Goal: Register for event/course

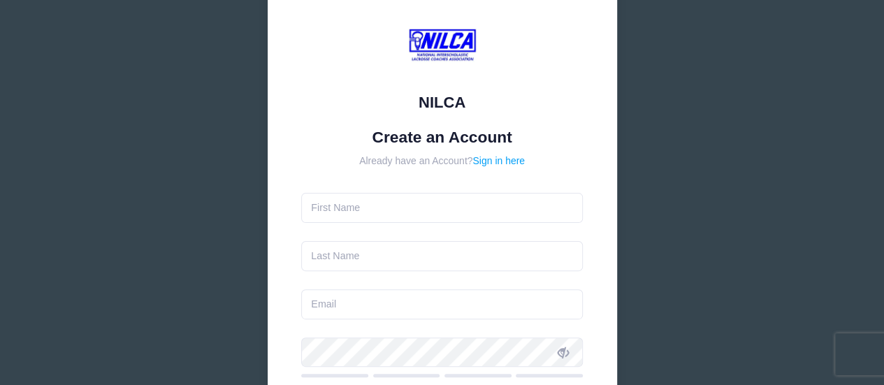
scroll to position [140, 0]
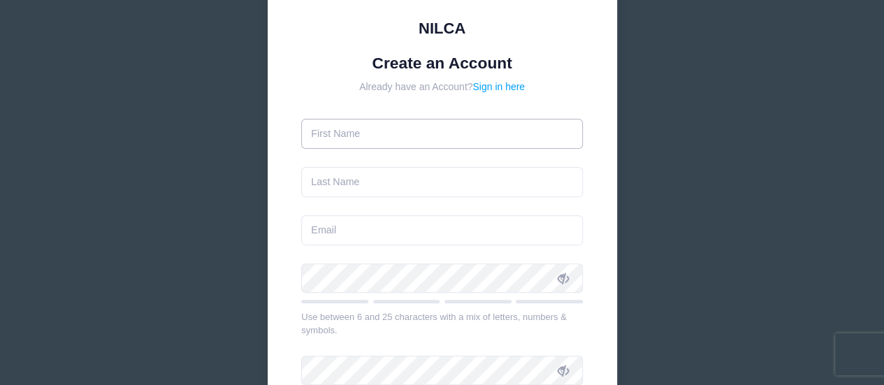
click at [355, 131] on input "text" at bounding box center [442, 134] width 282 height 30
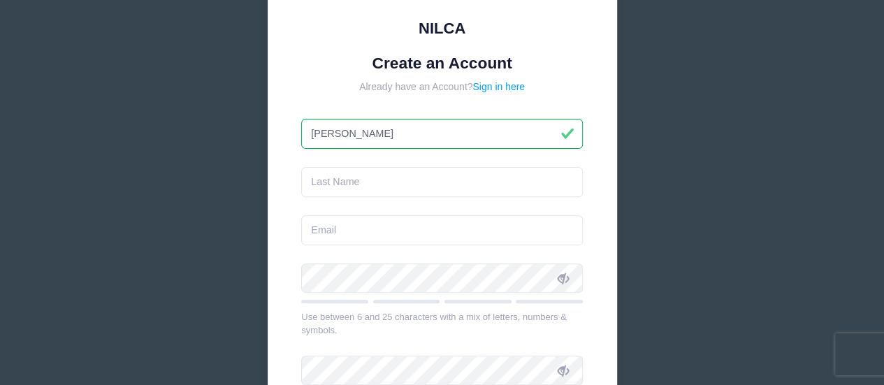
type input "[PERSON_NAME]"
click at [347, 191] on input "text" at bounding box center [442, 182] width 282 height 30
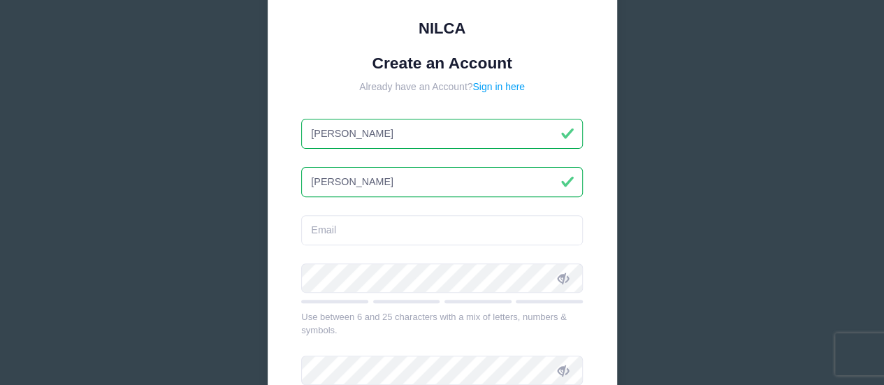
type input "[PERSON_NAME]"
click at [342, 229] on input "email" at bounding box center [442, 230] width 282 height 30
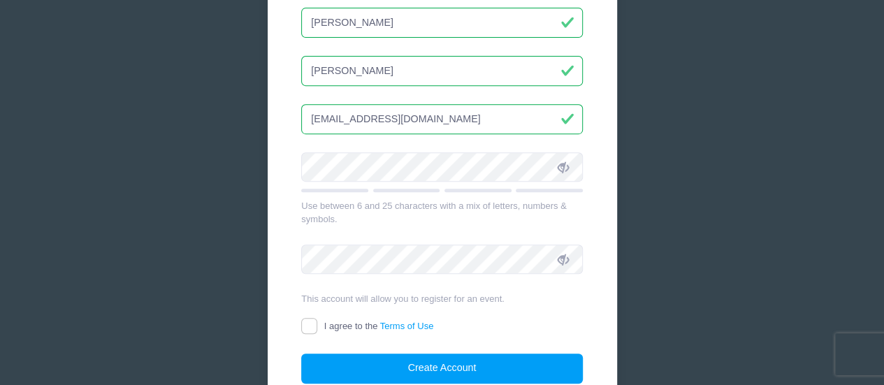
scroll to position [280, 0]
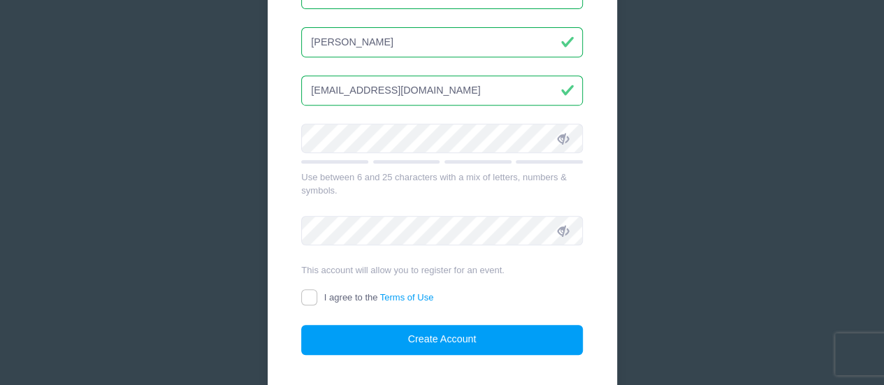
type input "[EMAIL_ADDRESS][DOMAIN_NAME]"
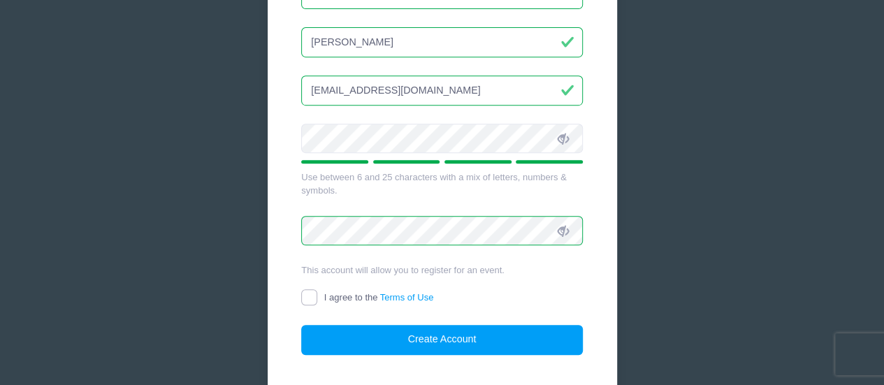
click at [310, 295] on input "I agree to the Terms of Use" at bounding box center [309, 297] width 16 height 16
checkbox input "true"
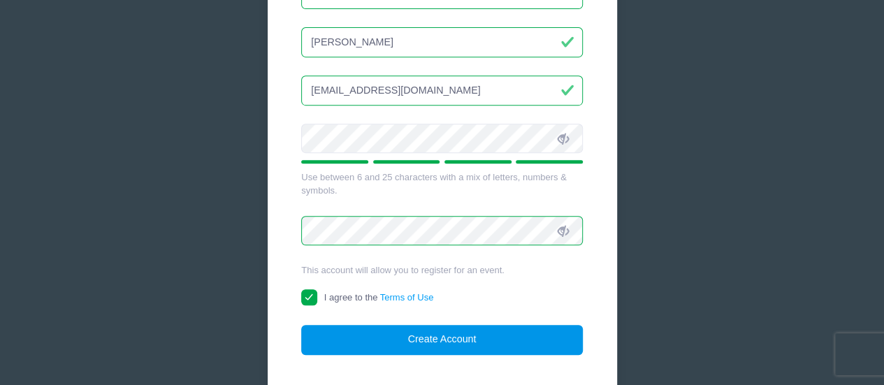
click at [377, 336] on button "Create Account" at bounding box center [442, 340] width 282 height 30
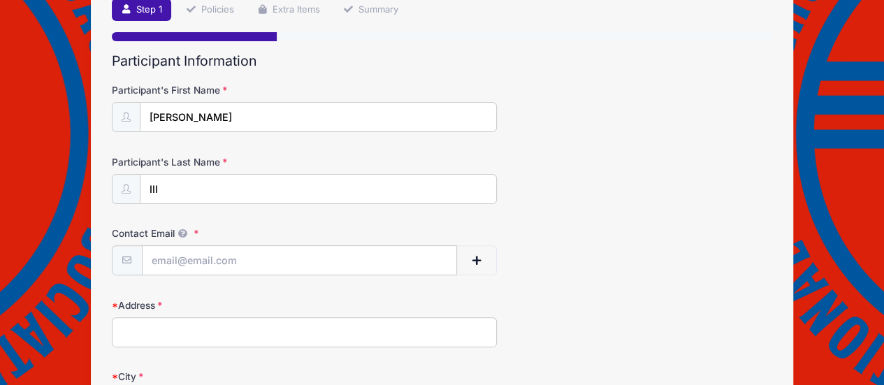
scroll to position [140, 0]
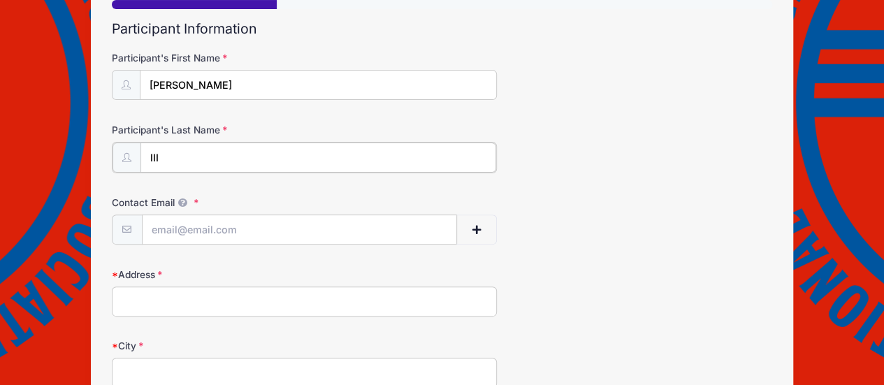
drag, startPoint x: 174, startPoint y: 155, endPoint x: 73, endPoint y: 157, distance: 100.7
type input "[PERSON_NAME]"
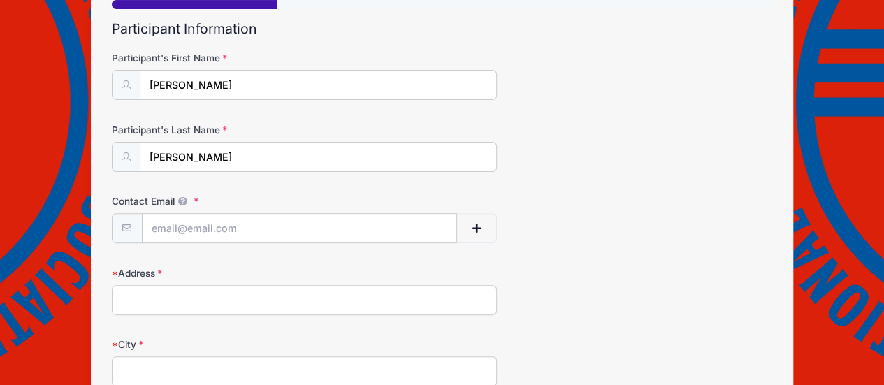
click at [620, 230] on div "Contact Email" at bounding box center [442, 218] width 661 height 49
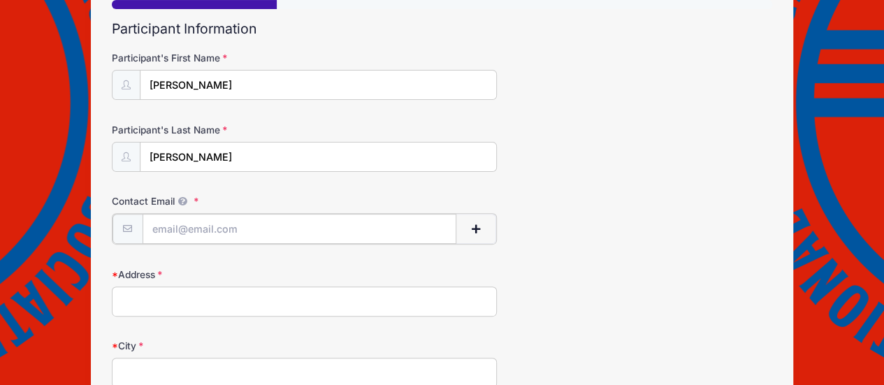
click at [164, 232] on input "Contact Email" at bounding box center [300, 229] width 315 height 30
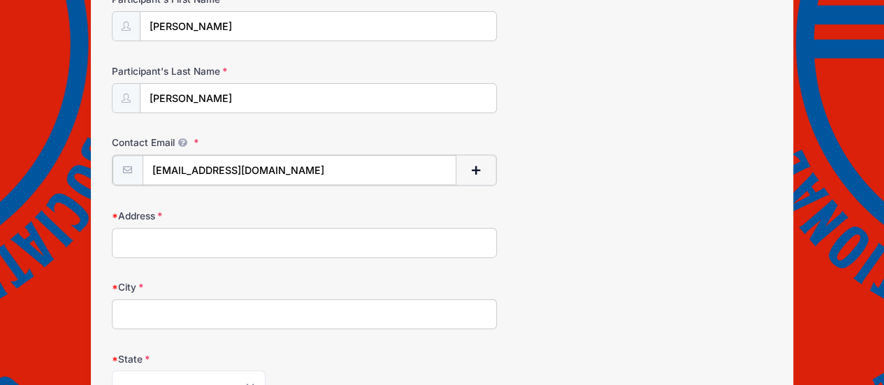
scroll to position [280, 0]
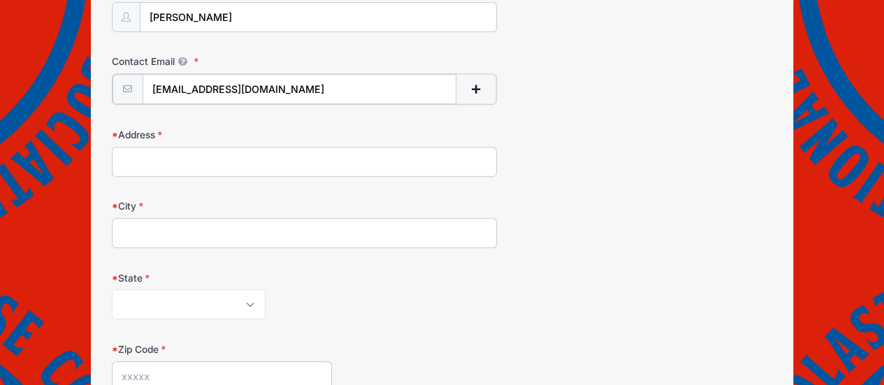
type input "[EMAIL_ADDRESS][DOMAIN_NAME]"
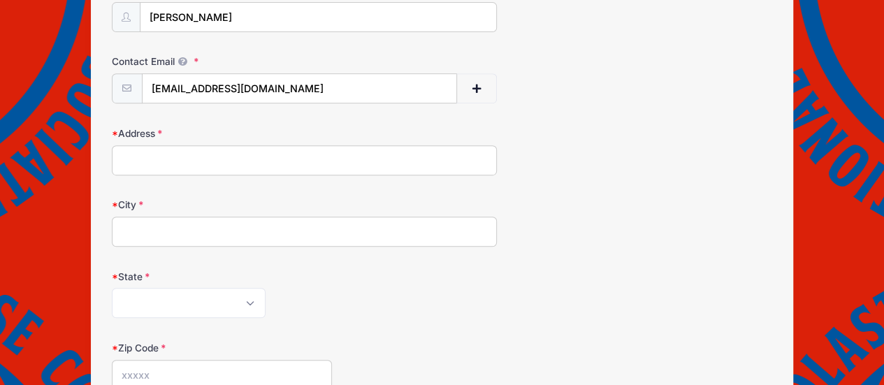
click at [165, 152] on input "Address" at bounding box center [305, 160] width 386 height 30
type input "[STREET_ADDRESS]"
click at [150, 226] on input "City" at bounding box center [305, 232] width 386 height 30
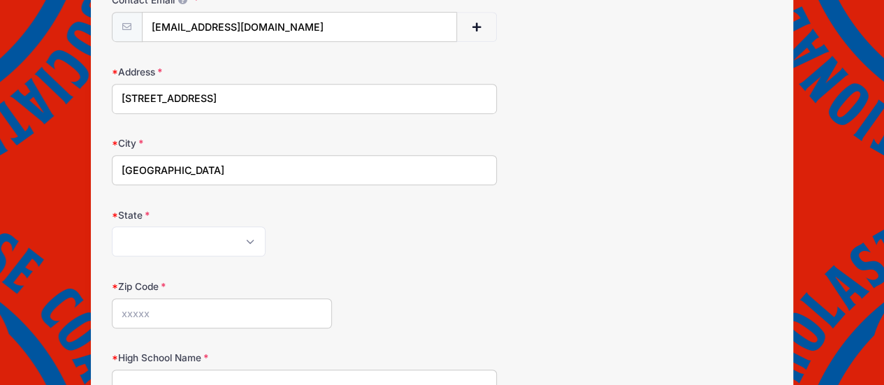
scroll to position [419, 0]
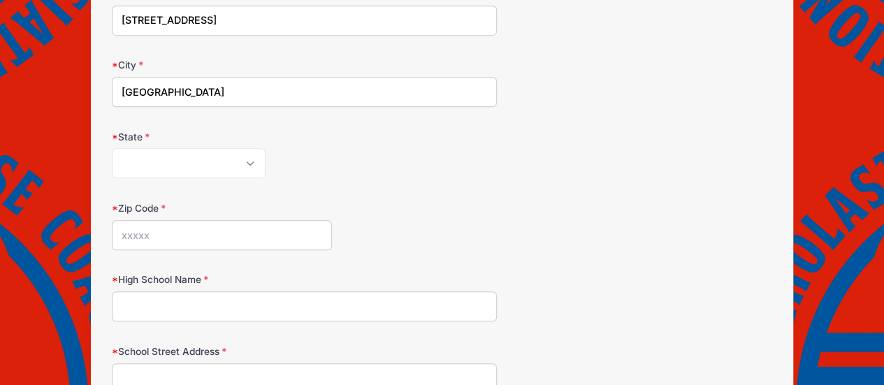
type input "[GEOGRAPHIC_DATA]"
click at [137, 163] on select "[US_STATE] [US_STATE] [US_STATE] [US_STATE] [US_STATE] Armed Forces Africa Arme…" at bounding box center [189, 163] width 154 height 30
select select "PA"
click at [112, 148] on select "[US_STATE] [US_STATE] [US_STATE] [US_STATE] [US_STATE] Armed Forces Africa Arme…" at bounding box center [189, 163] width 154 height 30
click at [152, 237] on input "Zip Code" at bounding box center [222, 235] width 220 height 30
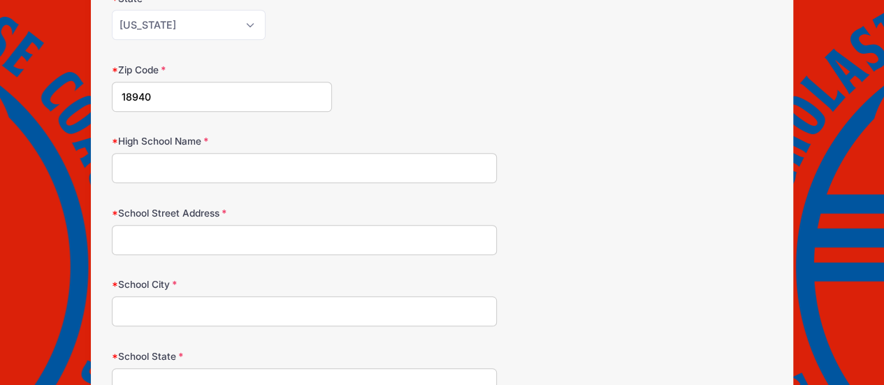
scroll to position [559, 0]
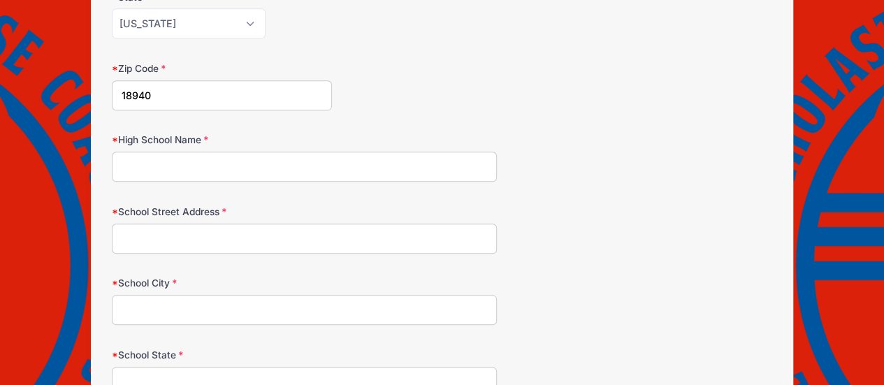
type input "18940"
click at [149, 159] on input "High School Name" at bounding box center [305, 167] width 386 height 30
type input "[GEOGRAPHIC_DATA]"
click at [149, 229] on input "School Street Address" at bounding box center [305, 239] width 386 height 30
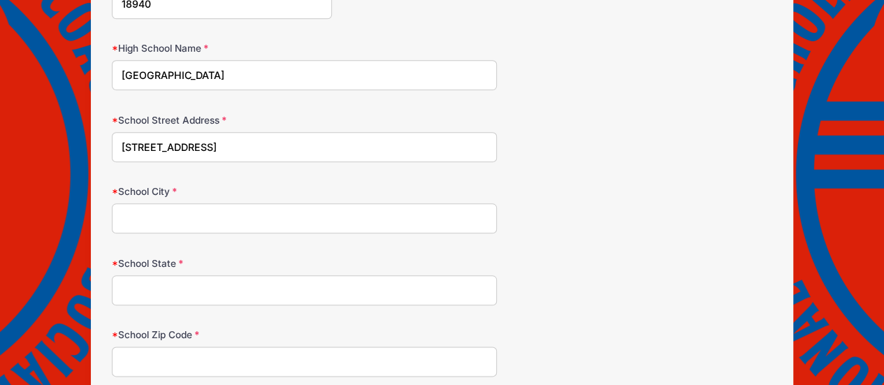
scroll to position [629, 0]
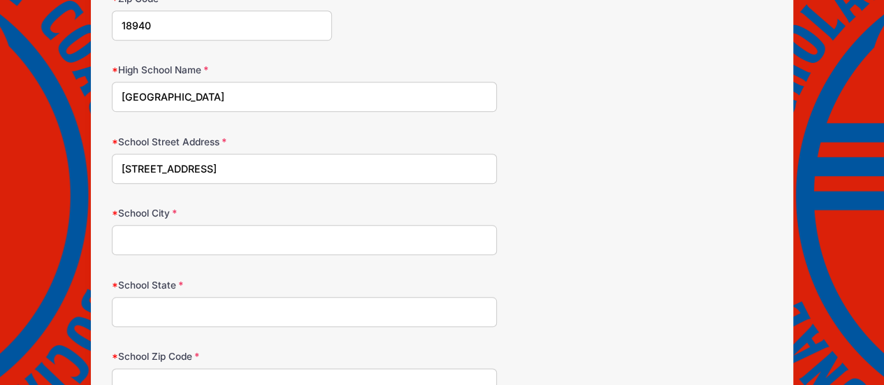
type input "[STREET_ADDRESS]"
click at [140, 231] on input "School City" at bounding box center [305, 240] width 386 height 30
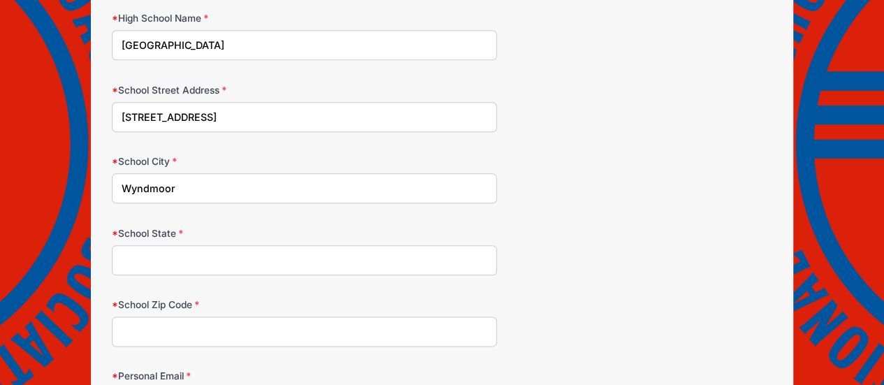
scroll to position [699, 0]
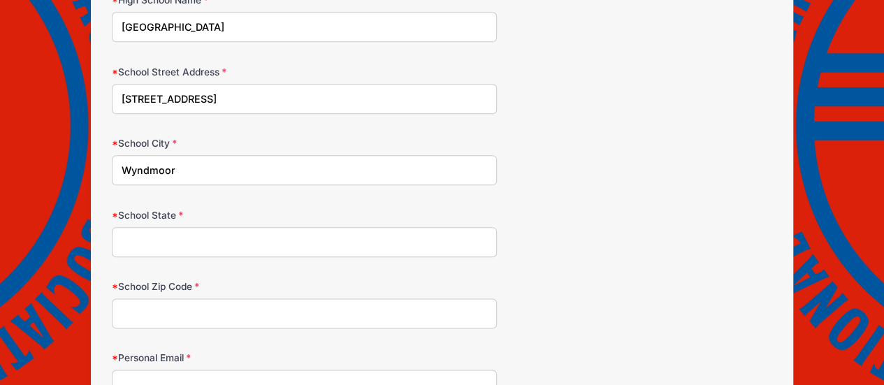
type input "Wyndmoor"
click at [143, 233] on input "School State" at bounding box center [305, 242] width 386 height 30
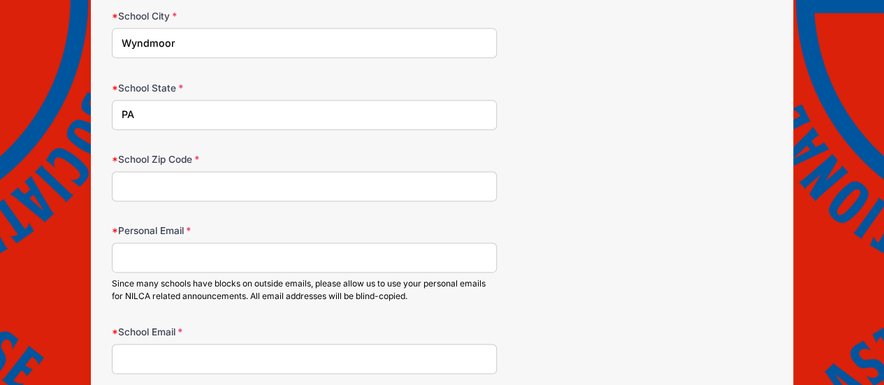
scroll to position [839, 0]
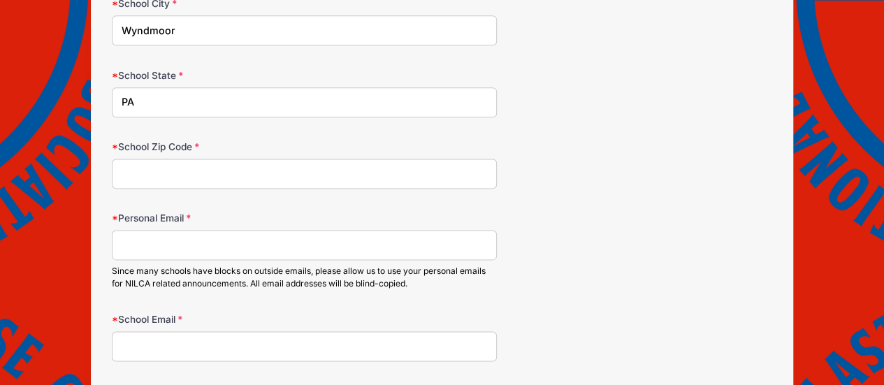
type input "PA"
click at [138, 168] on input "School Zip Code" at bounding box center [305, 174] width 386 height 30
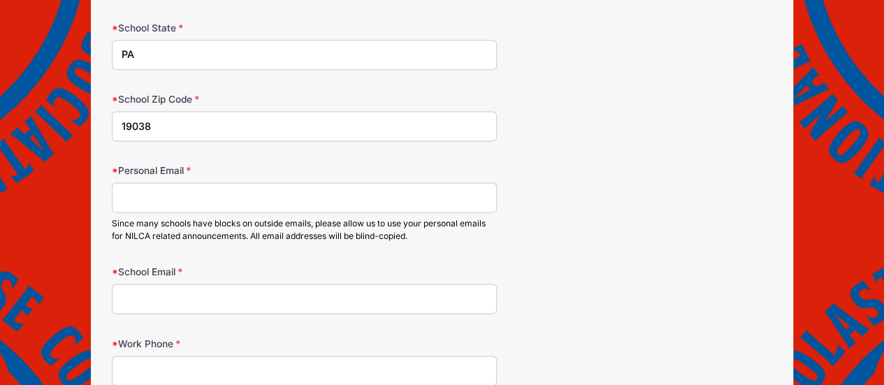
scroll to position [909, 0]
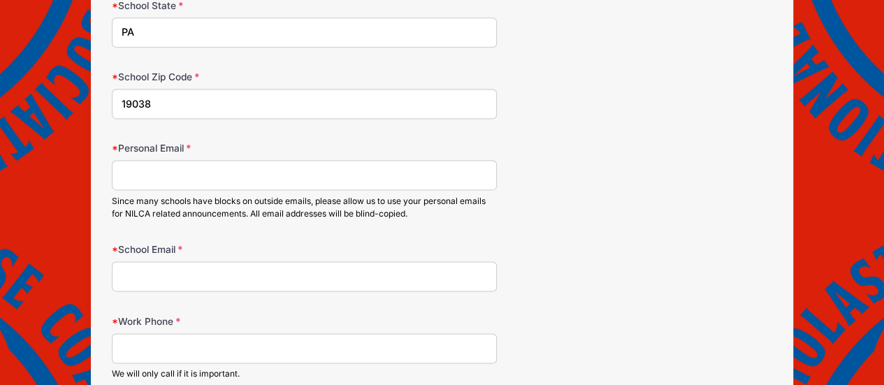
type input "19038"
click at [157, 164] on input "Personal Email" at bounding box center [305, 175] width 386 height 30
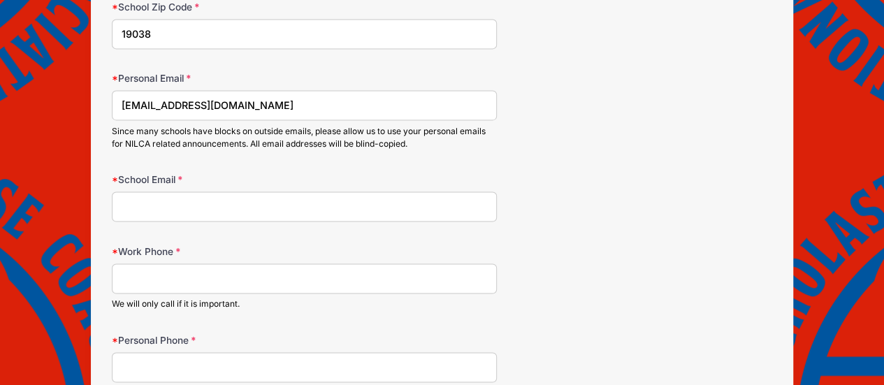
type input "[EMAIL_ADDRESS][DOMAIN_NAME]"
click at [157, 201] on input "School Email" at bounding box center [305, 207] width 386 height 30
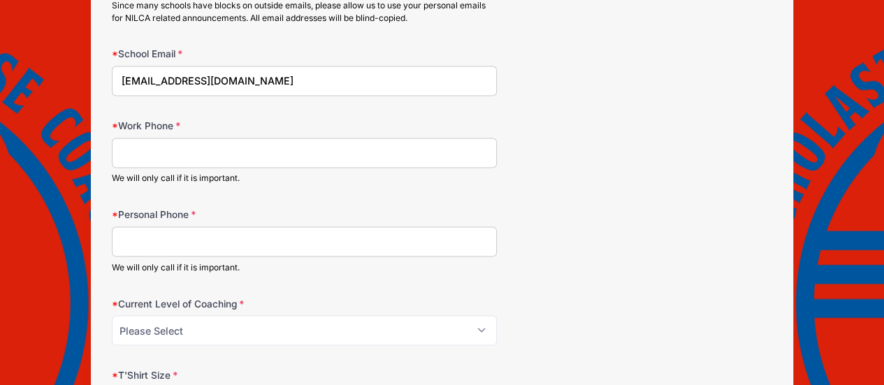
scroll to position [1118, 0]
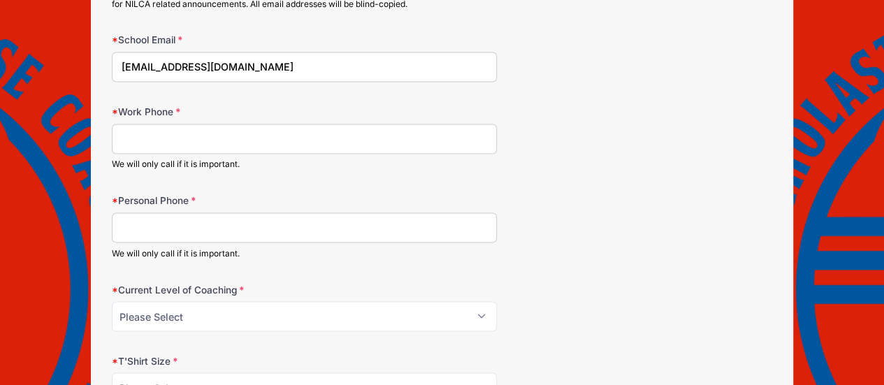
type input "[EMAIL_ADDRESS][DOMAIN_NAME]"
click at [139, 128] on input "Work Phone" at bounding box center [305, 139] width 386 height 30
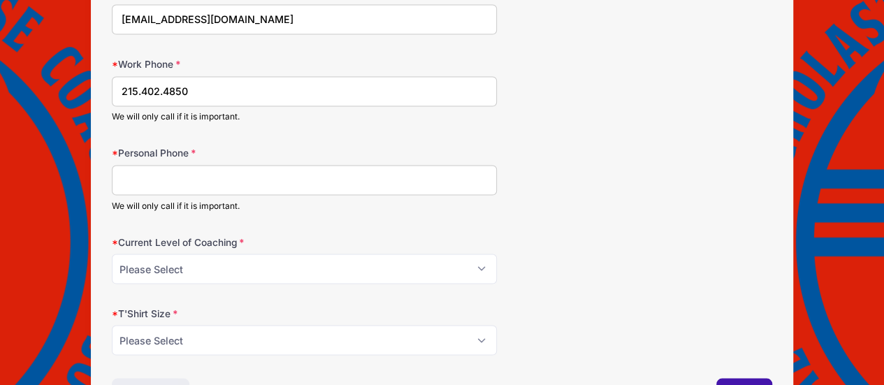
scroll to position [1188, 0]
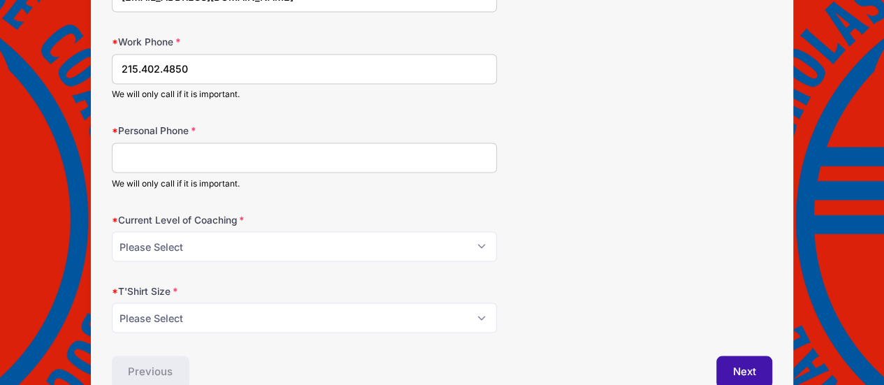
type input "215.402.4850"
click at [140, 148] on input "Personal Phone" at bounding box center [305, 158] width 386 height 30
click at [159, 147] on input "2152771300" at bounding box center [305, 158] width 386 height 30
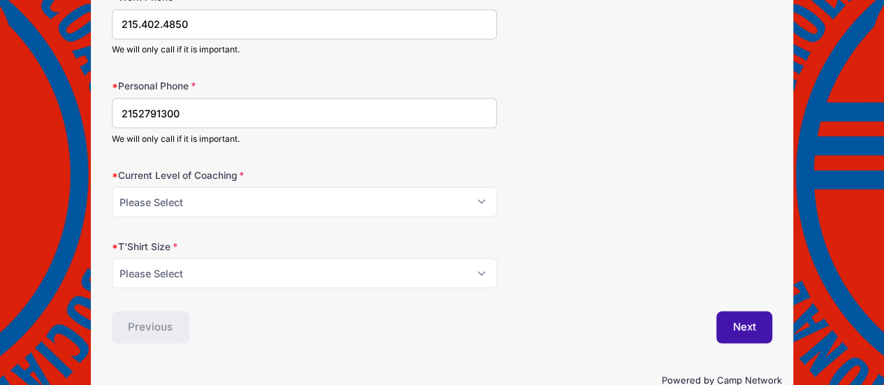
scroll to position [1255, 0]
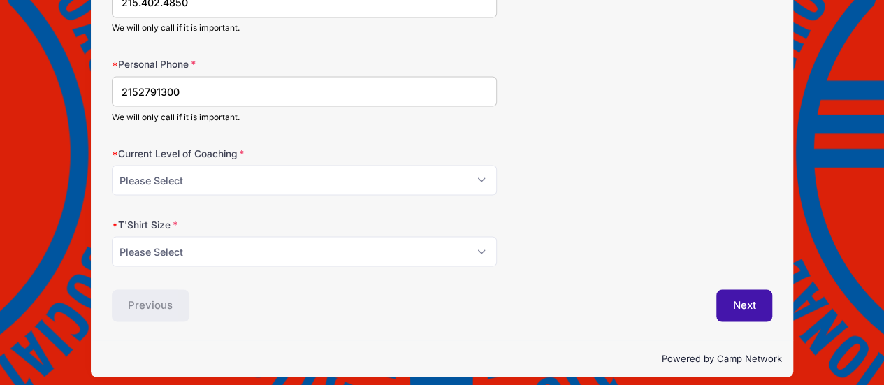
type input "2152791300"
click at [196, 171] on select "Please Select Varsity Head Coach Varsity Assistant Junior Varsity 9th Grade Mid…" at bounding box center [305, 180] width 386 height 30
select select "Retired Coach"
click at [112, 165] on select "Please Select Varsity Head Coach Varsity Assistant Junior Varsity 9th Grade Mid…" at bounding box center [305, 180] width 386 height 30
click at [182, 236] on select "Please Select AS AM AL AXL AXXL AXXXL" at bounding box center [305, 251] width 386 height 30
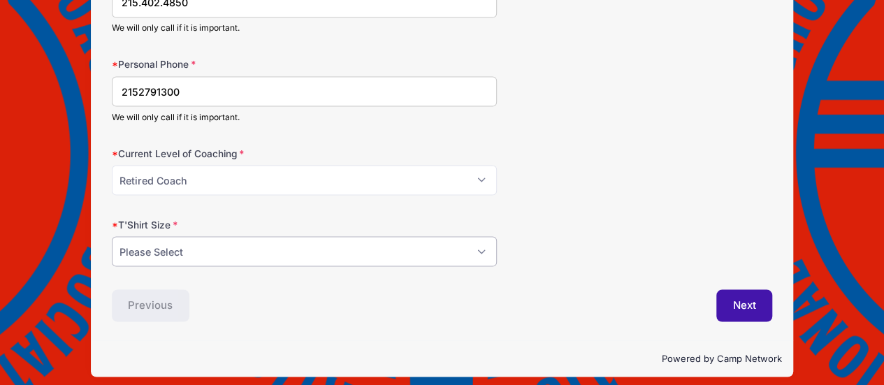
select select "AL"
click at [112, 236] on select "Please Select AS AM AL AXL AXXL AXXXL" at bounding box center [305, 251] width 386 height 30
click at [733, 291] on button "Next" at bounding box center [744, 305] width 57 height 32
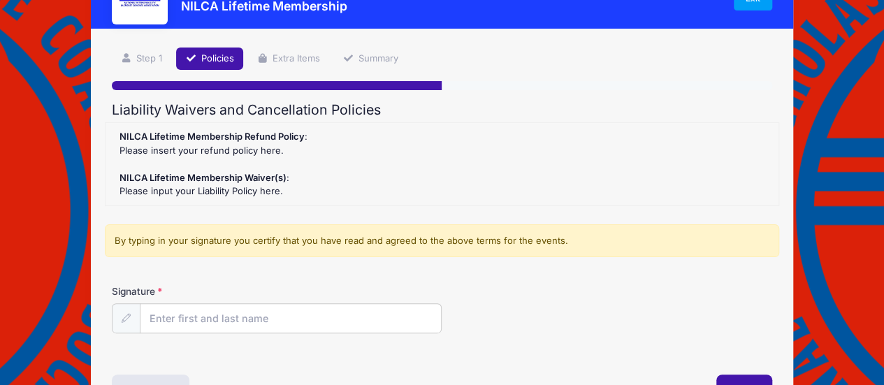
scroll to position [140, 0]
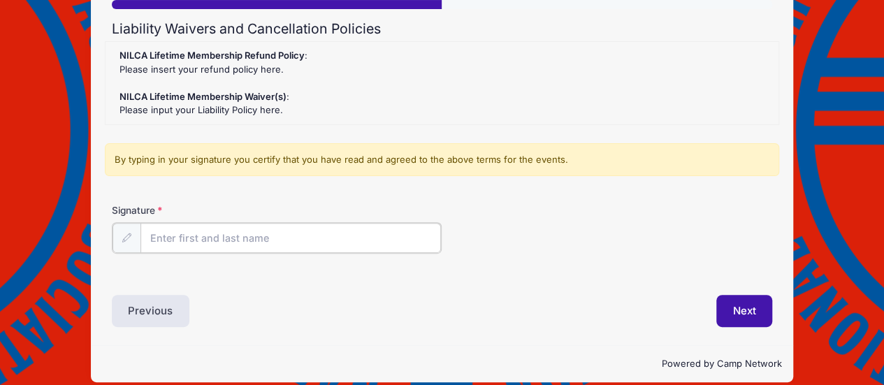
click at [175, 237] on input "Signature" at bounding box center [290, 238] width 301 height 30
type input "[PERSON_NAME]"
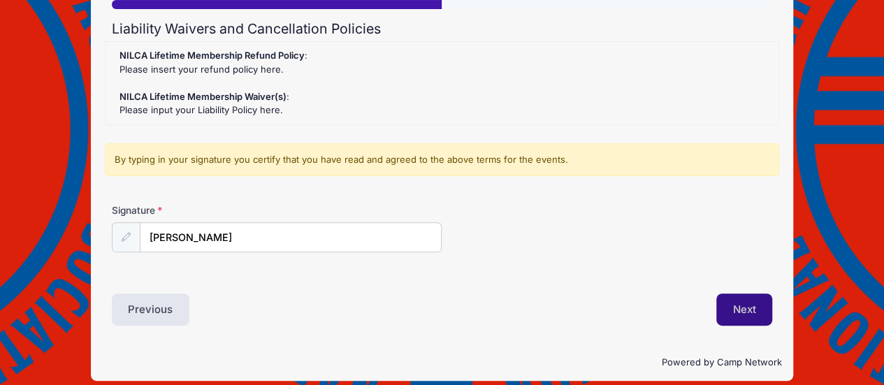
click at [745, 312] on button "Next" at bounding box center [744, 310] width 57 height 32
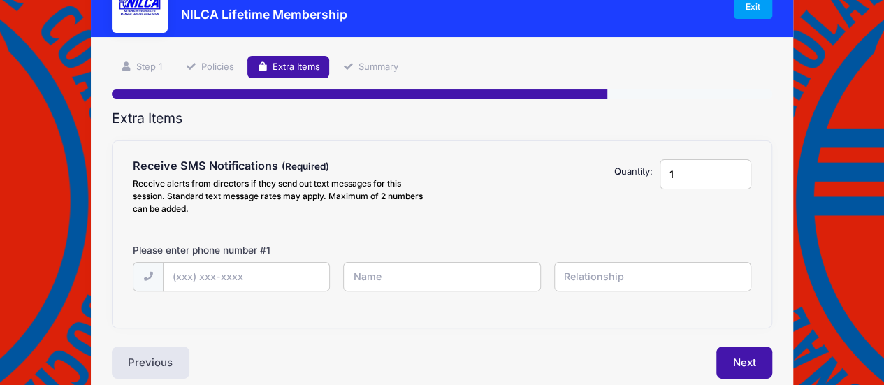
scroll to position [70, 0]
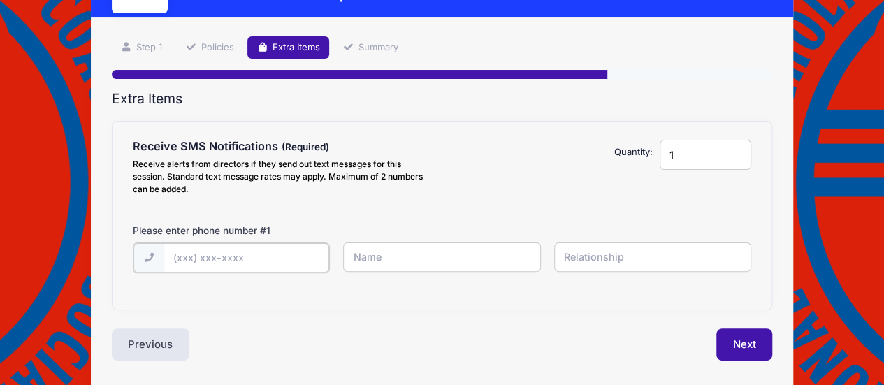
click at [193, 257] on input "text" at bounding box center [247, 258] width 166 height 30
type input "[PHONE_NUMBER]"
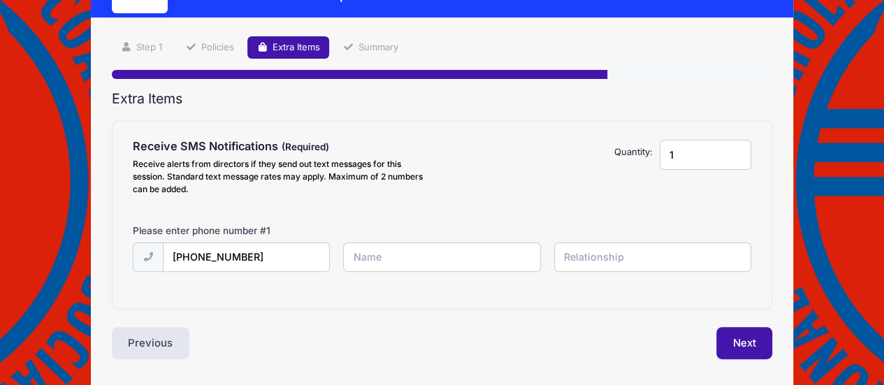
click at [386, 263] on input "text" at bounding box center [441, 258] width 197 height 30
type input "[PERSON_NAME]"
click at [568, 258] on input "text" at bounding box center [652, 258] width 197 height 30
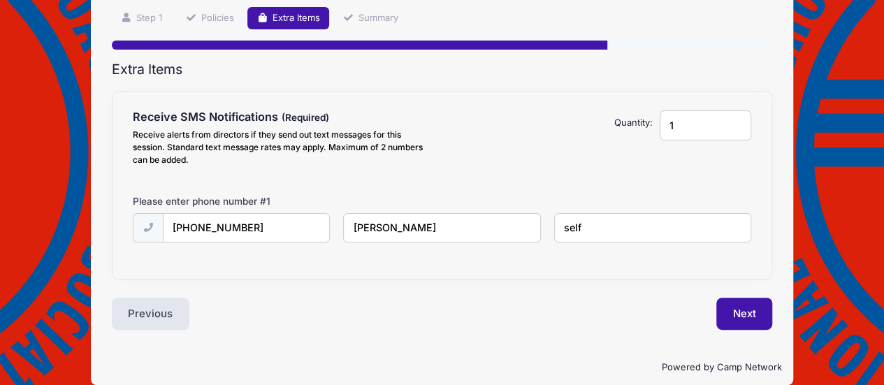
scroll to position [116, 0]
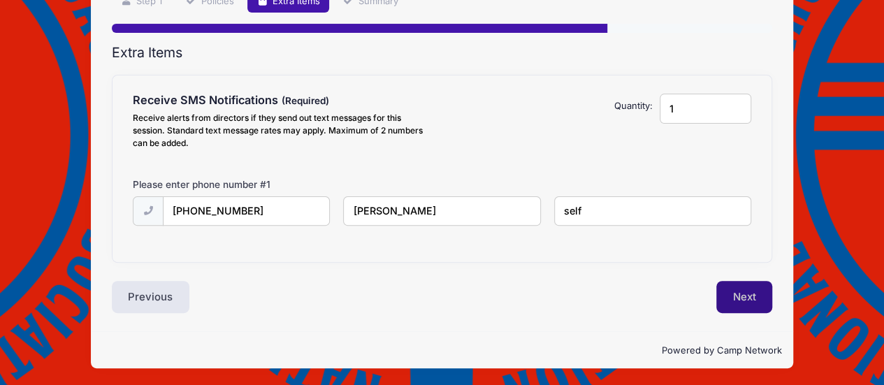
type input "self"
click at [744, 296] on button "Next" at bounding box center [744, 297] width 57 height 32
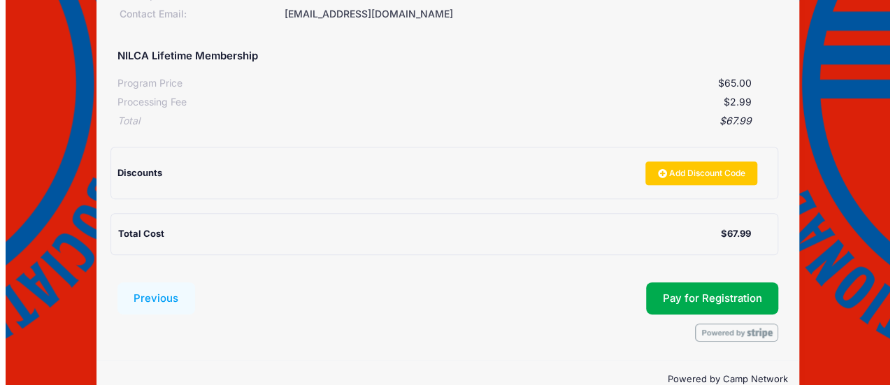
scroll to position [276, 0]
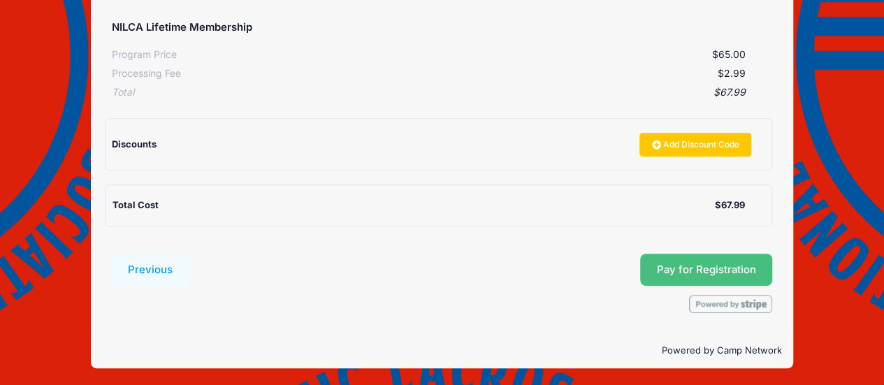
click at [730, 266] on button "Pay for Registration" at bounding box center [706, 270] width 133 height 32
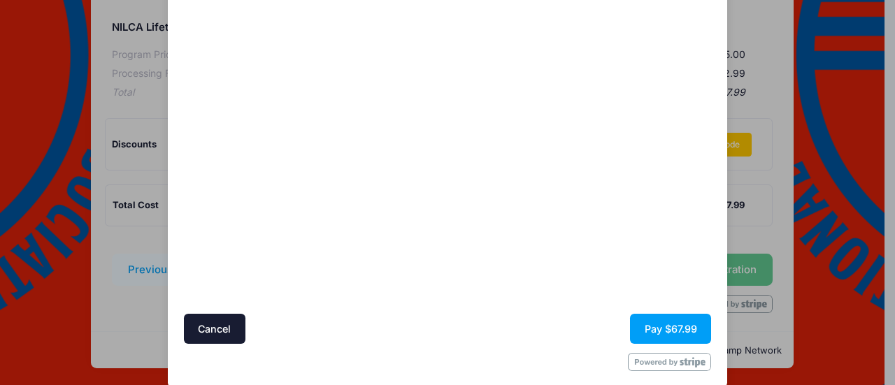
scroll to position [175, 0]
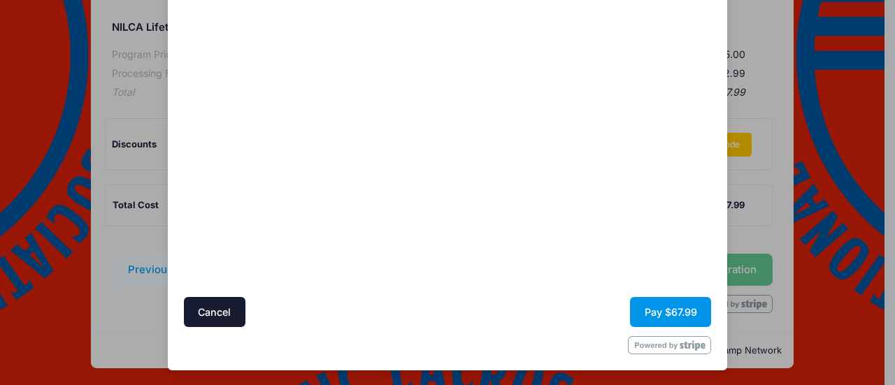
click at [653, 305] on button "Pay $67.99" at bounding box center [670, 312] width 81 height 30
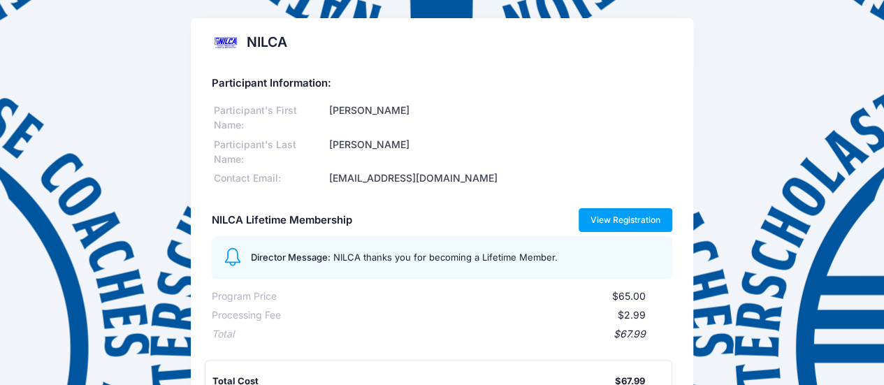
click at [608, 215] on link "View Registration" at bounding box center [626, 220] width 94 height 24
